Goal: Contribute content: Contribute content

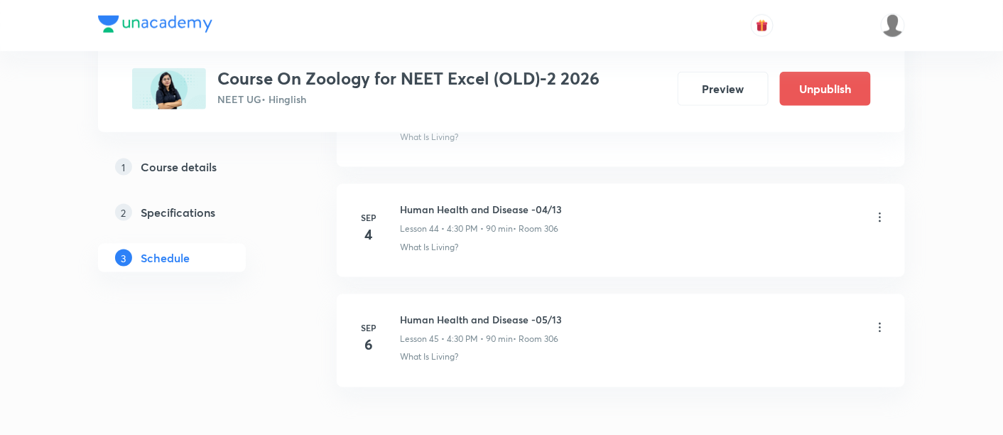
scroll to position [5572, 0]
drag, startPoint x: 401, startPoint y: 190, endPoint x: 577, endPoint y: 193, distance: 175.5
click at [577, 202] on div "Human Health and Disease -04/13 Lesson 44 • 4:30 PM • 90 min • Room 306" at bounding box center [643, 218] width 487 height 33
copy h6 "Human Health and Disease -04/13"
click at [592, 204] on div "Human Health and Disease -04/13 Lesson 44 • 4:30 PM • 90 min • Room 306" at bounding box center [643, 218] width 487 height 33
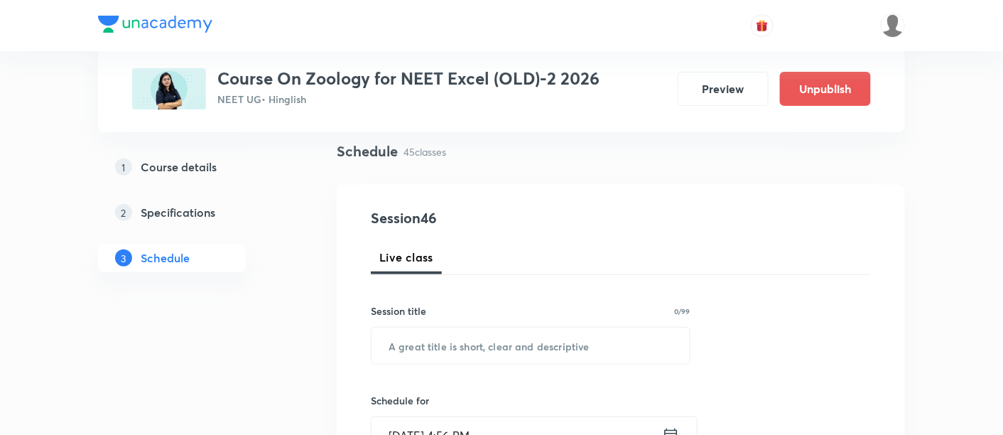
scroll to position [118, 0]
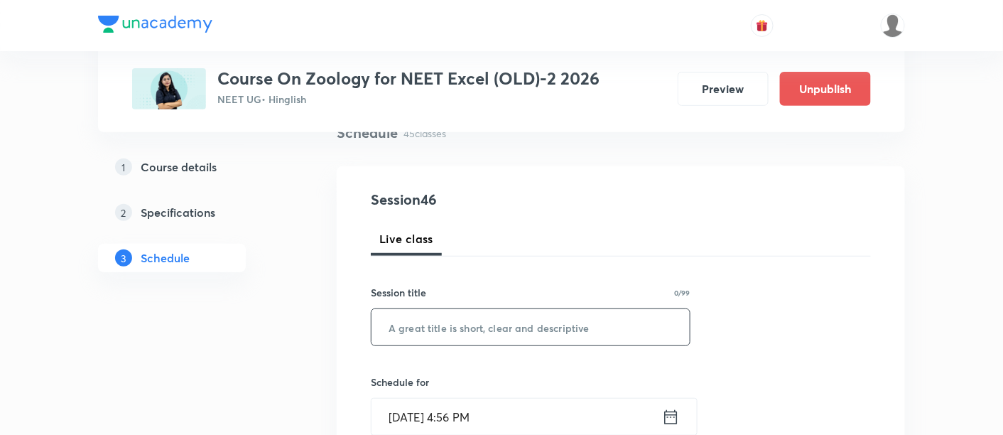
click at [538, 337] on input "text" at bounding box center [530, 327] width 318 height 36
paste input "Human Health and Disease -04/13"
click at [555, 323] on input "Human Health and Disease -04/13" at bounding box center [530, 327] width 318 height 36
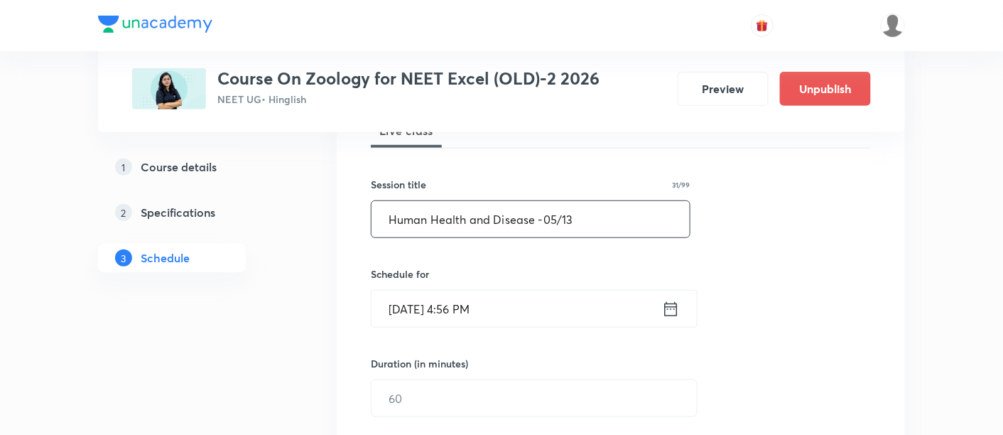
scroll to position [273, 0]
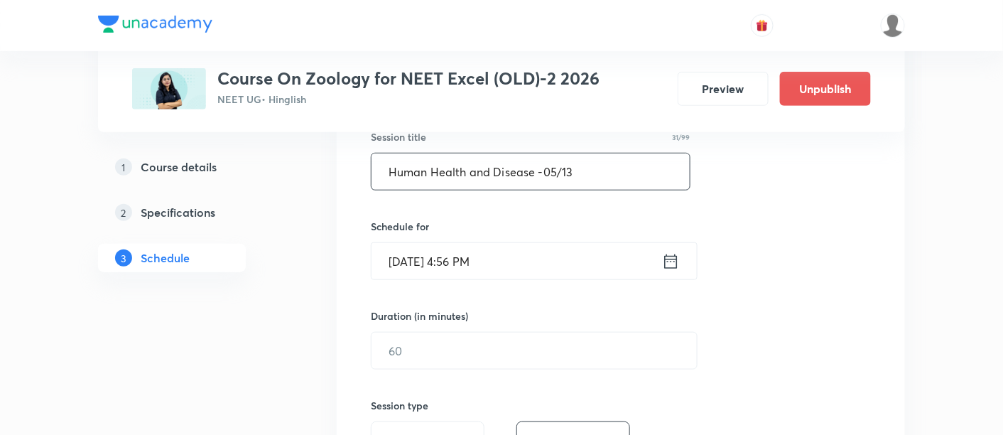
type input "Human Health and Disease -05/13"
click at [672, 261] on icon at bounding box center [671, 261] width 18 height 20
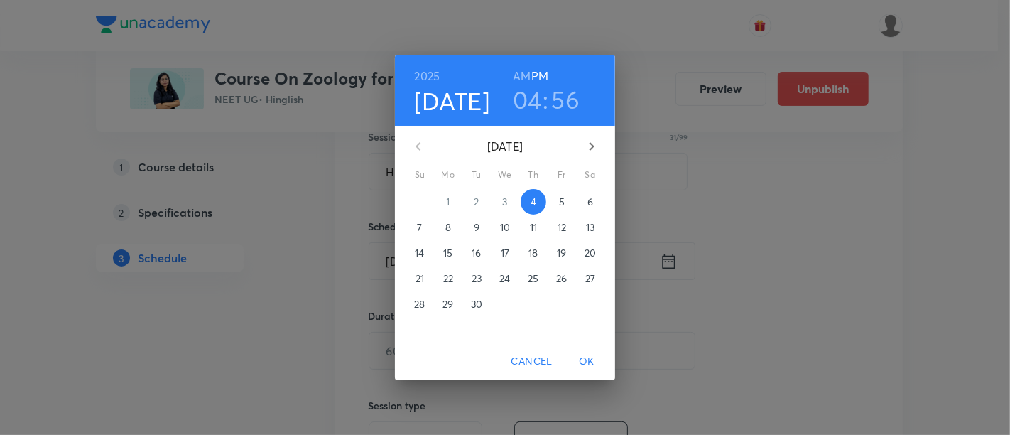
click at [527, 97] on h3 "04" at bounding box center [527, 100] width 29 height 30
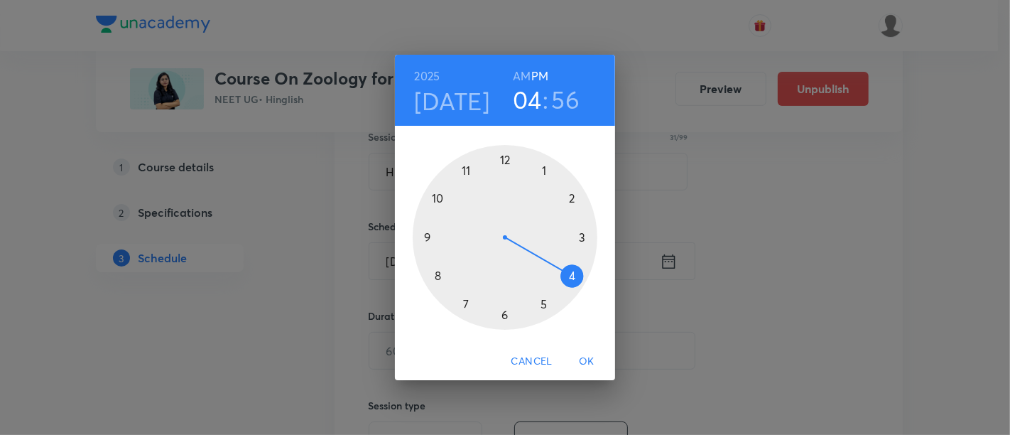
click at [543, 307] on div at bounding box center [505, 237] width 185 height 185
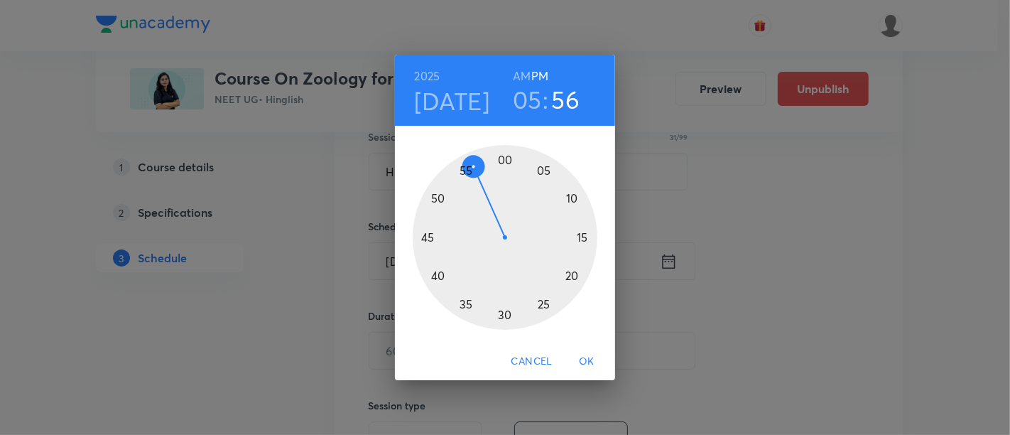
click at [505, 159] on div at bounding box center [505, 237] width 185 height 185
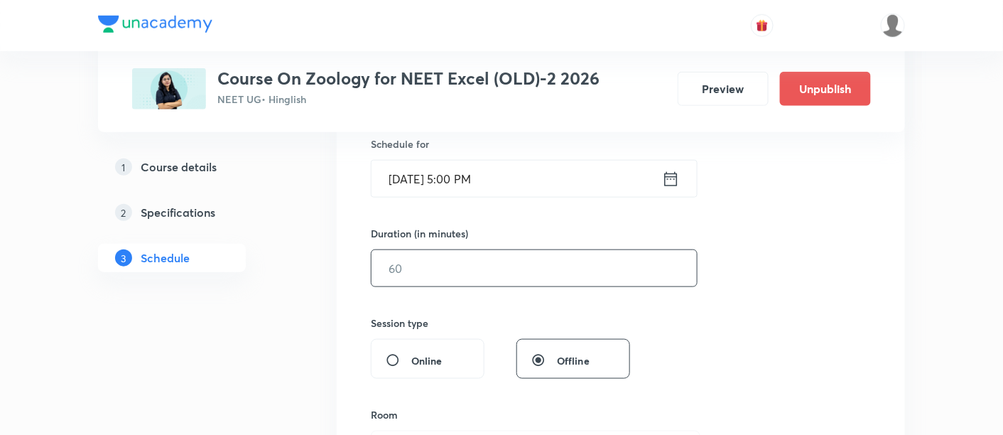
scroll to position [357, 0]
click at [621, 267] on input "text" at bounding box center [533, 267] width 325 height 36
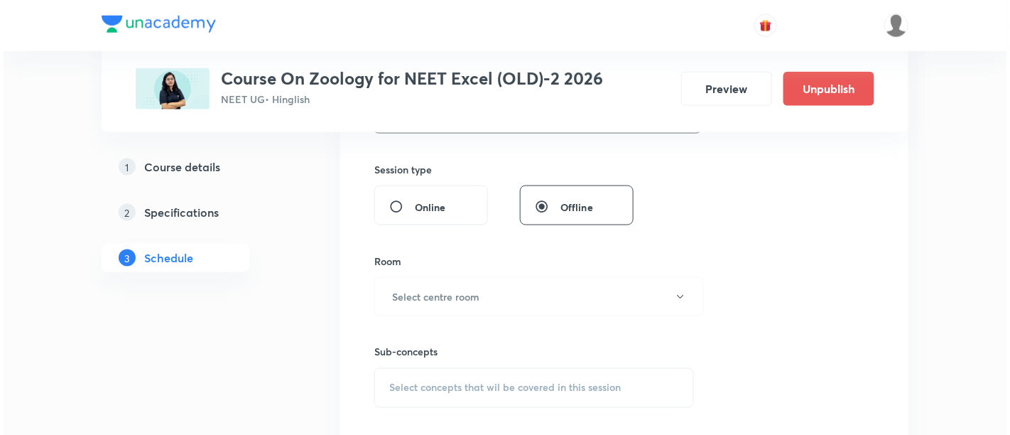
scroll to position [526, 0]
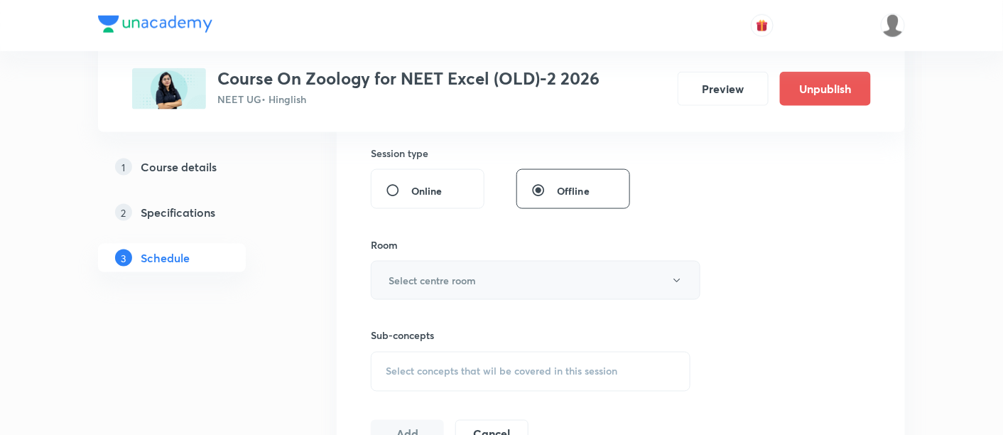
type input "60"
click at [438, 288] on button "Select centre room" at bounding box center [536, 280] width 330 height 39
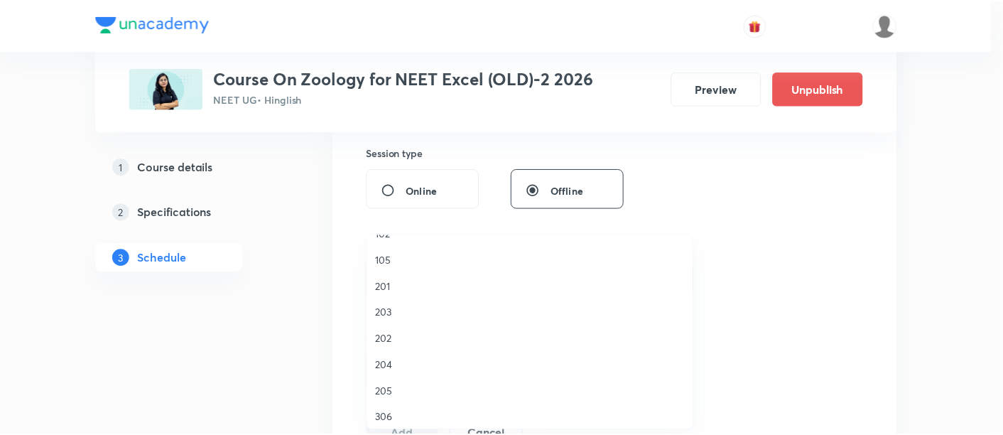
scroll to position [472, 0]
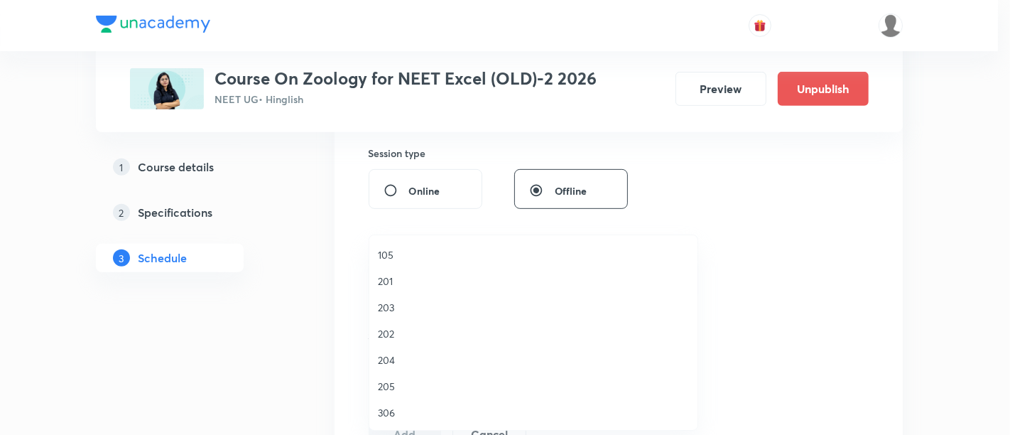
click at [395, 411] on span "306" at bounding box center [533, 412] width 311 height 15
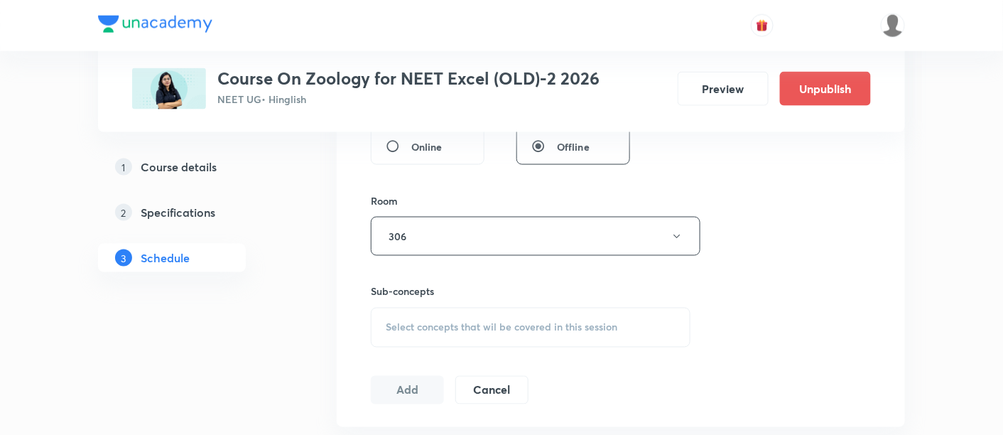
scroll to position [570, 0]
click at [578, 327] on span "Select concepts that wil be covered in this session" at bounding box center [502, 326] width 232 height 11
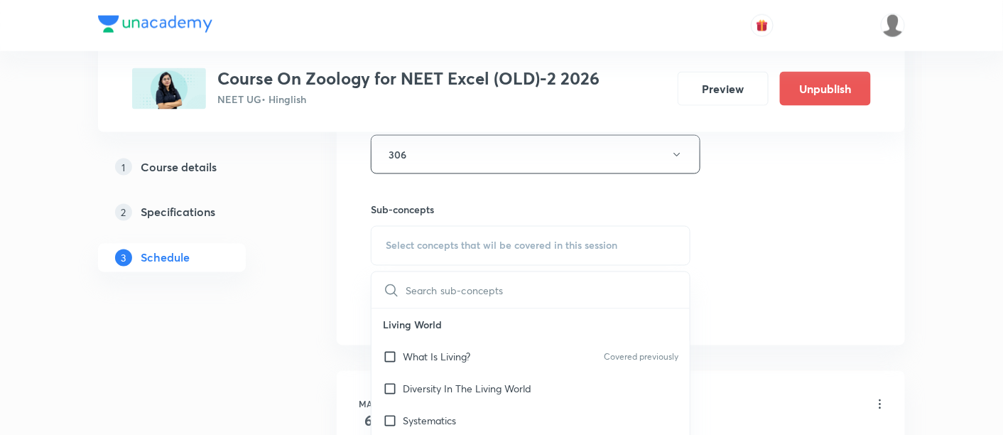
scroll to position [666, 0]
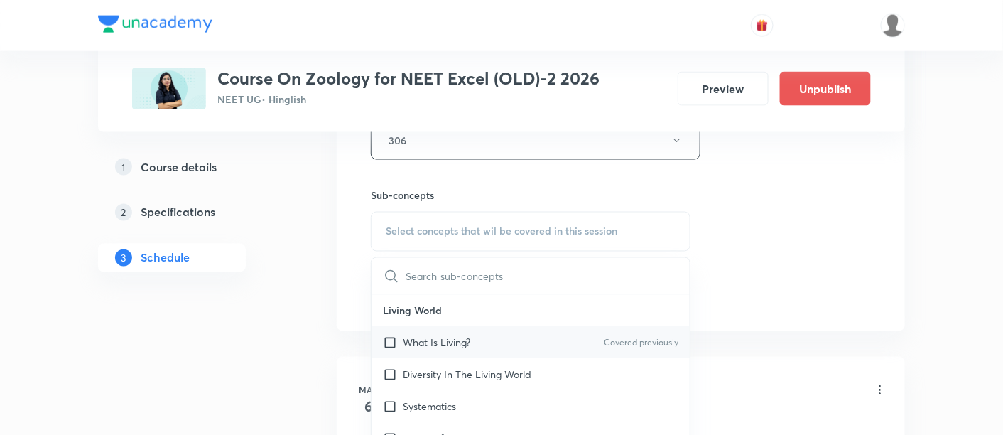
click at [499, 337] on div "What Is Living? Covered previously" at bounding box center [530, 343] width 318 height 32
checkbox input "true"
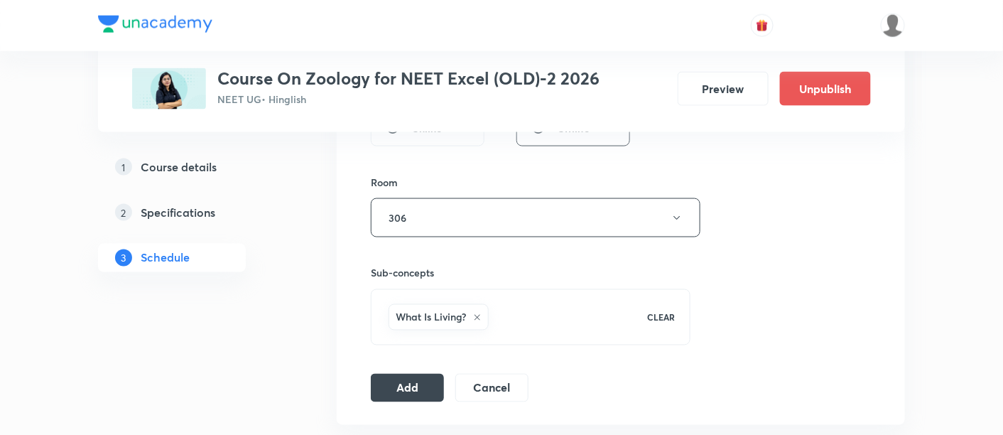
scroll to position [602, 0]
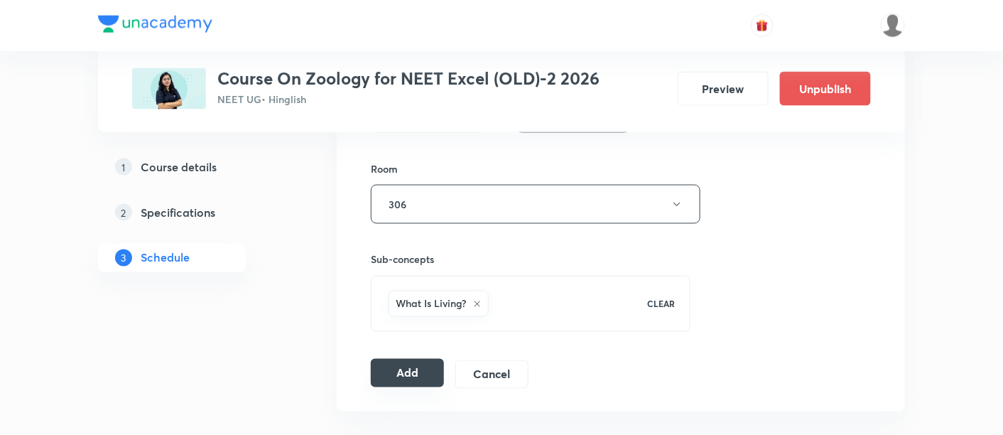
click at [422, 374] on button "Add" at bounding box center [407, 373] width 73 height 28
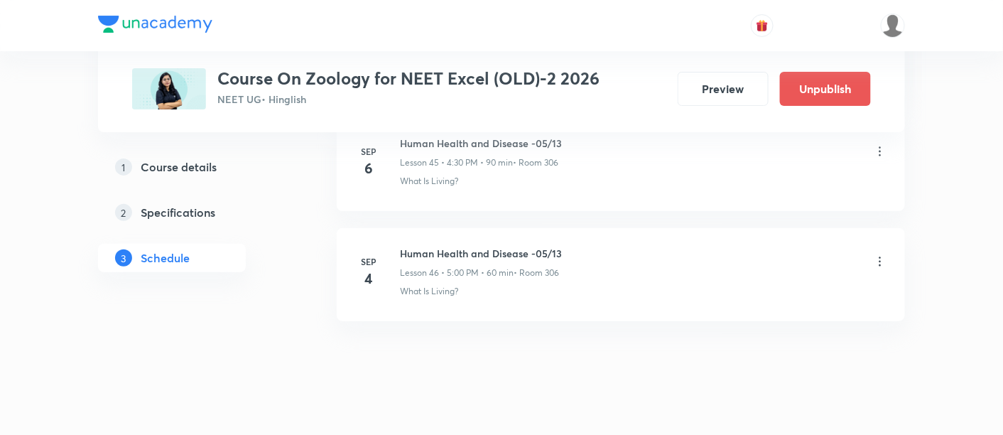
scroll to position [5096, 0]
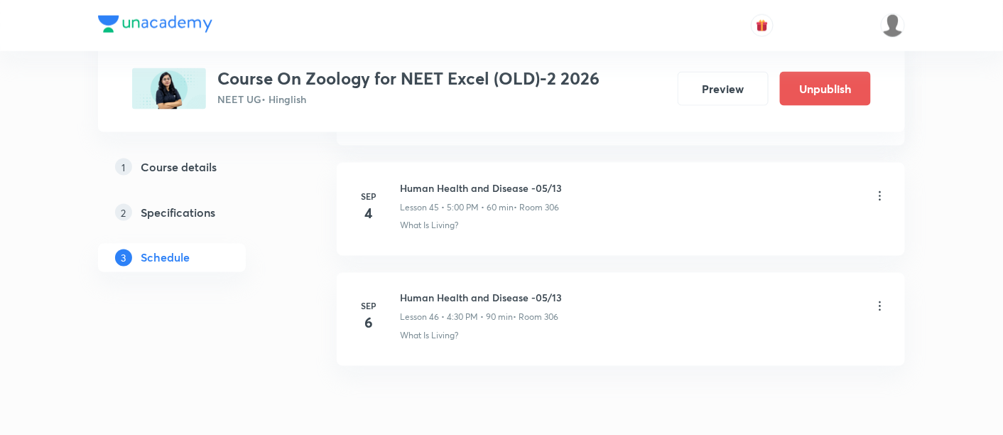
scroll to position [5747, 0]
